Goal: Task Accomplishment & Management: Manage account settings

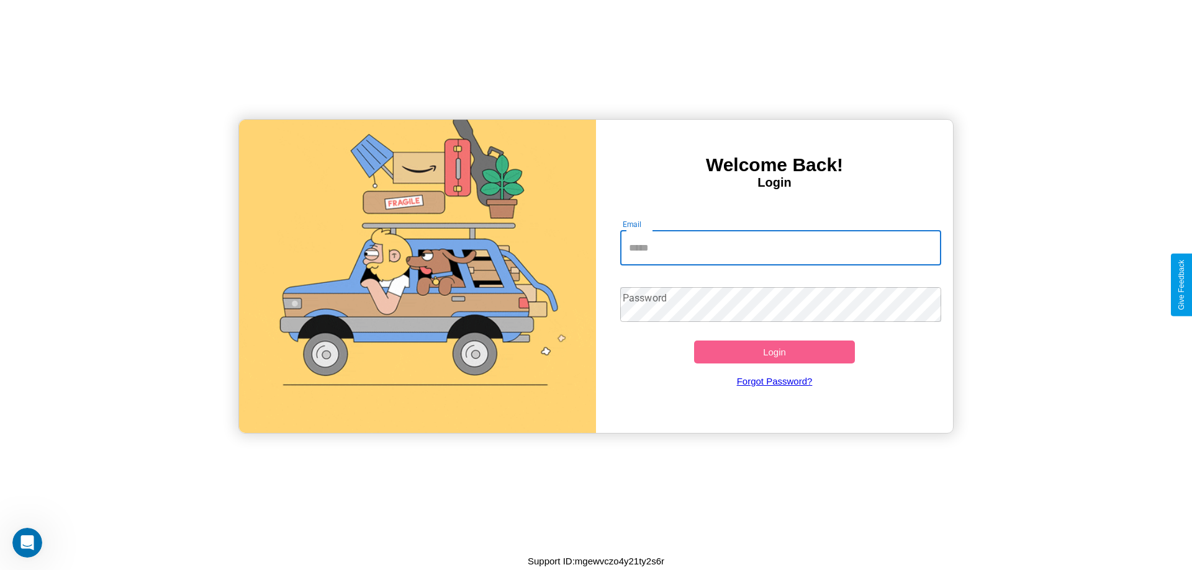
click at [780, 248] on input "Email" at bounding box center [780, 248] width 321 height 35
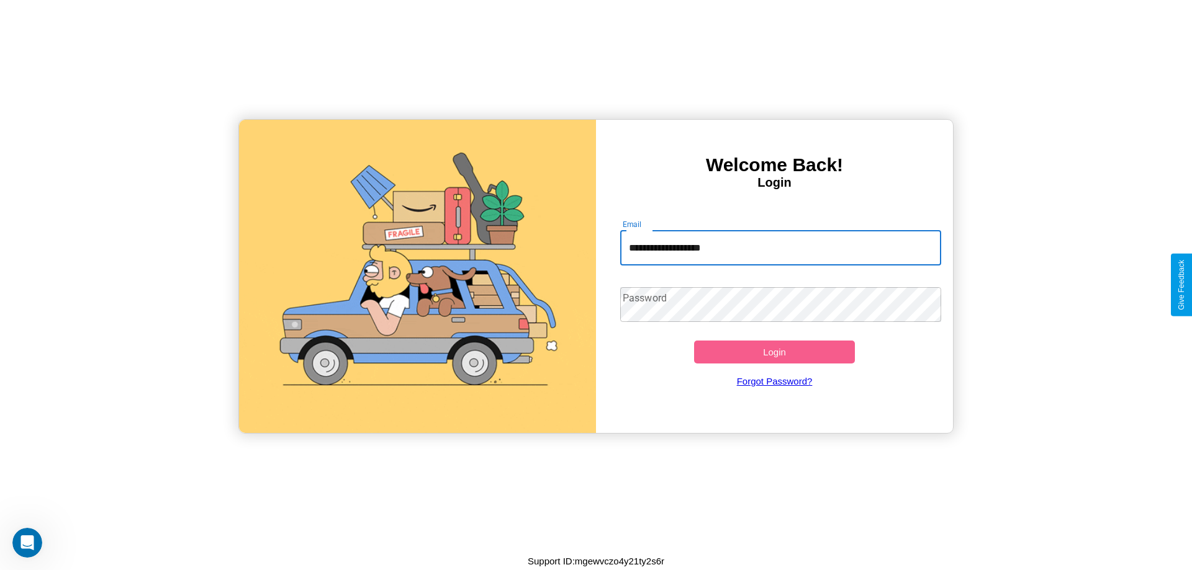
type input "**********"
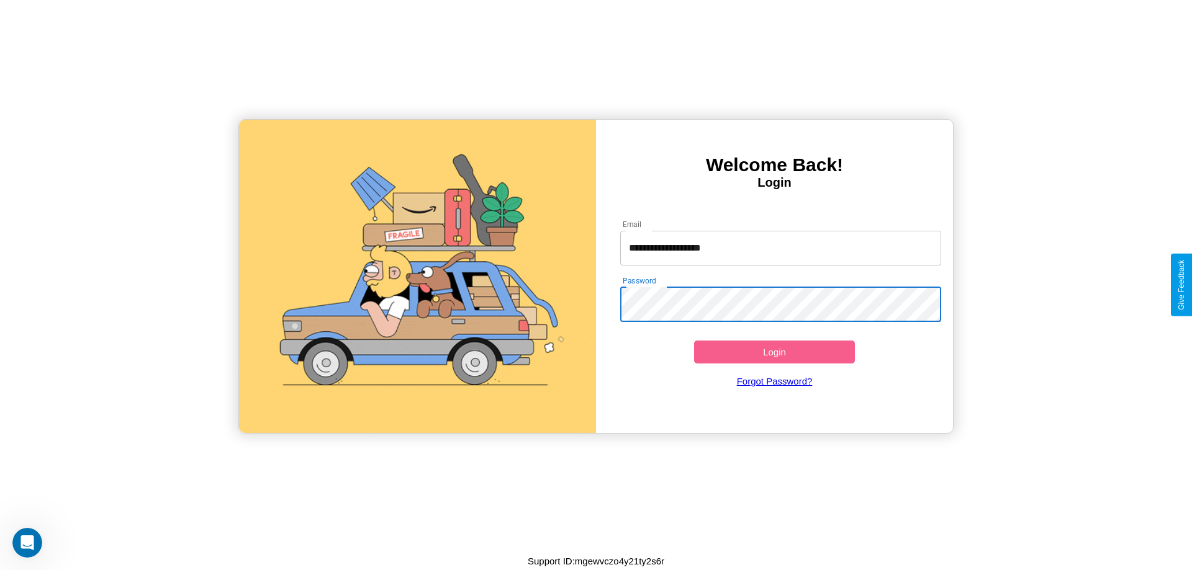
click at [774, 352] on button "Login" at bounding box center [774, 352] width 161 height 23
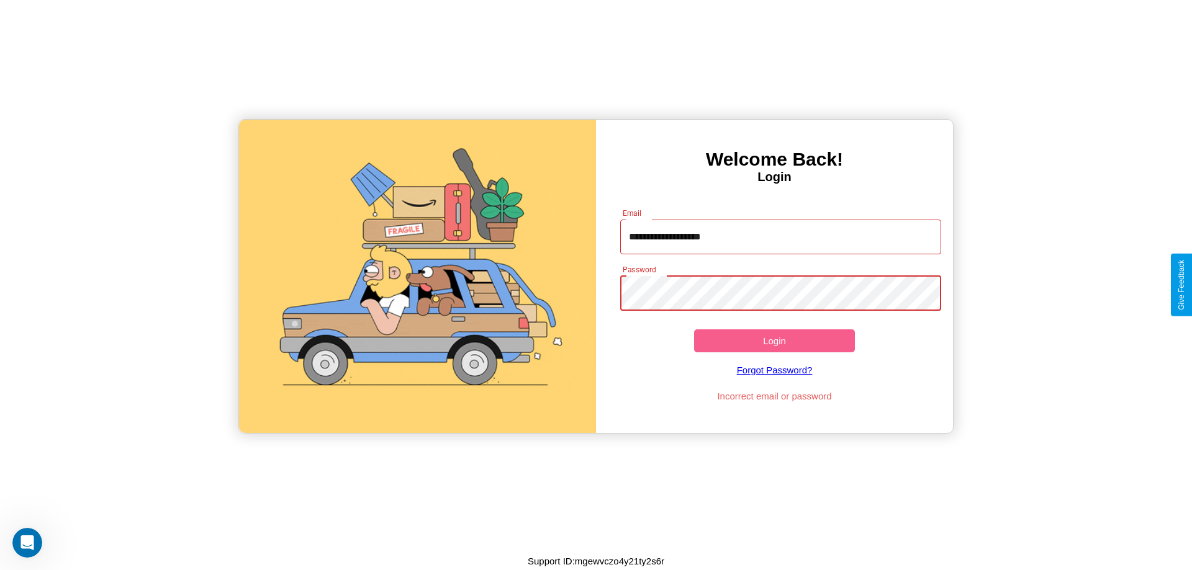
click at [774, 341] on button "Login" at bounding box center [774, 341] width 161 height 23
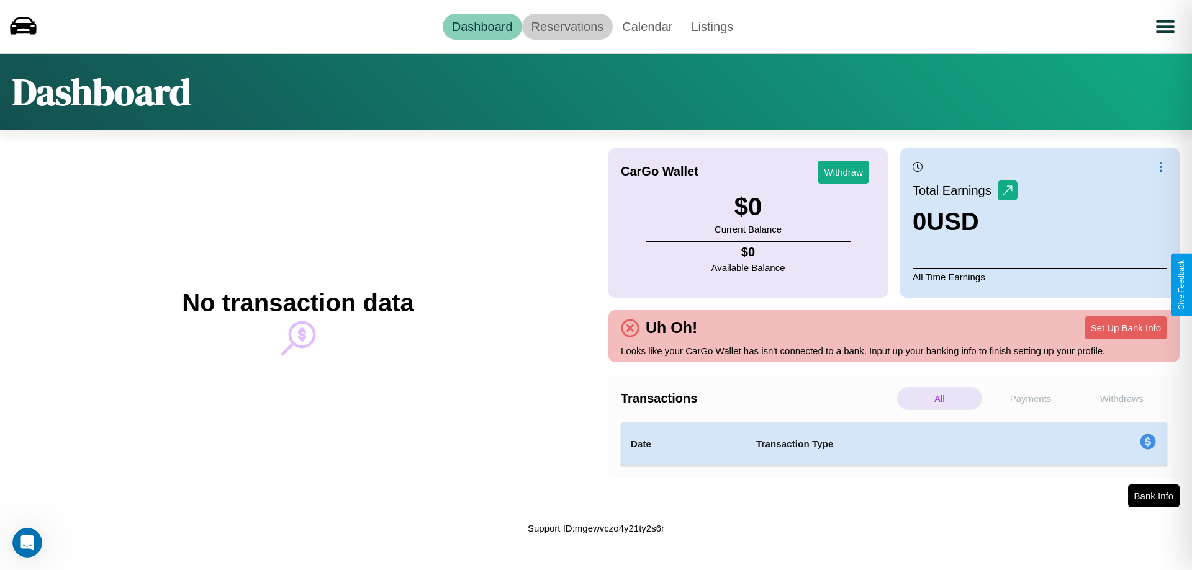
click at [567, 26] on link "Reservations" at bounding box center [567, 27] width 91 height 26
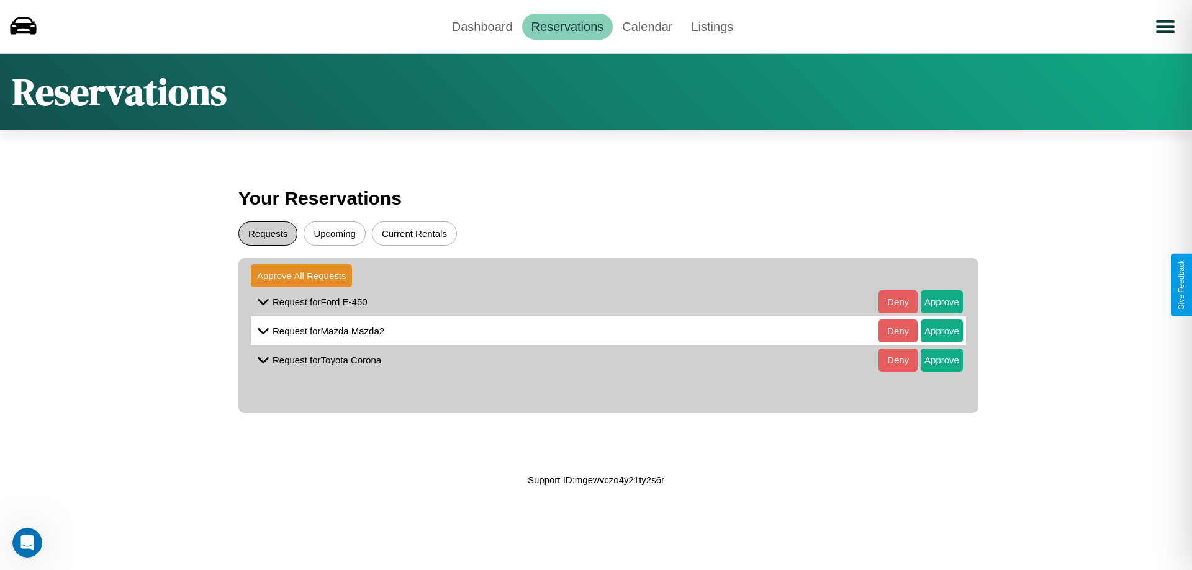
click at [267, 233] on button "Requests" at bounding box center [267, 234] width 59 height 24
click at [932, 302] on button "Approve" at bounding box center [941, 301] width 42 height 23
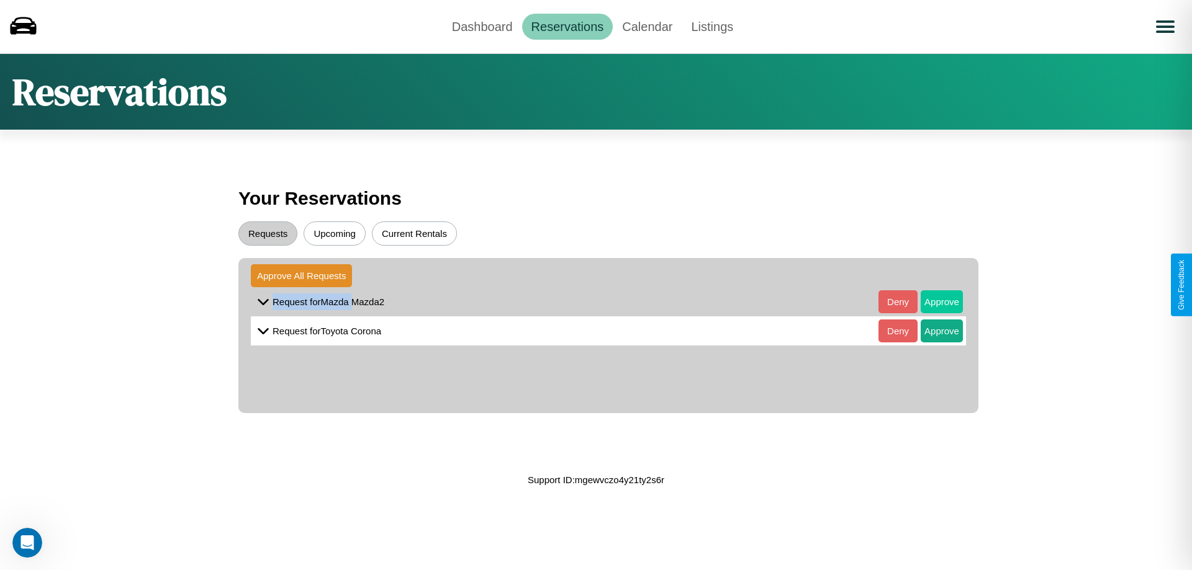
click at [932, 302] on button "Approve" at bounding box center [941, 301] width 42 height 23
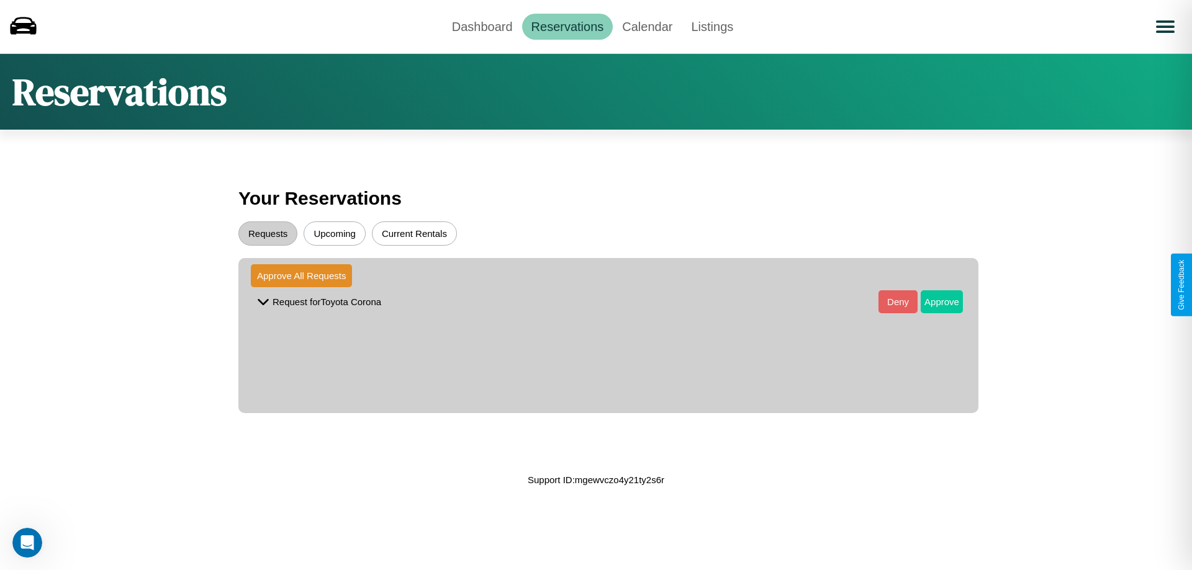
click at [932, 302] on button "Approve" at bounding box center [941, 301] width 42 height 23
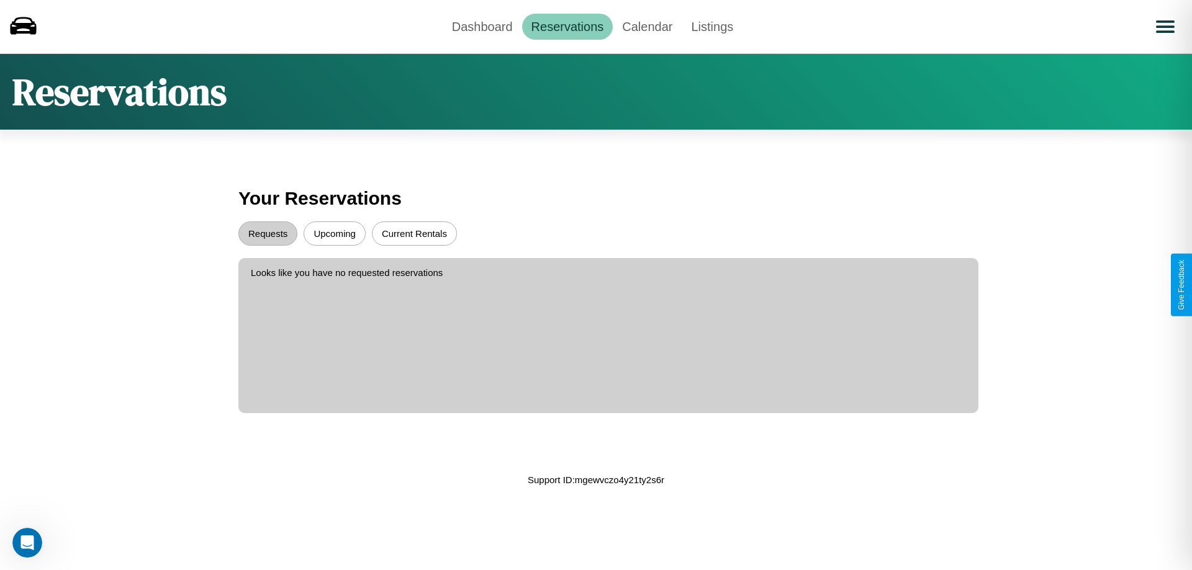
click at [335, 233] on button "Upcoming" at bounding box center [334, 234] width 62 height 24
